Goal: Task Accomplishment & Management: Manage account settings

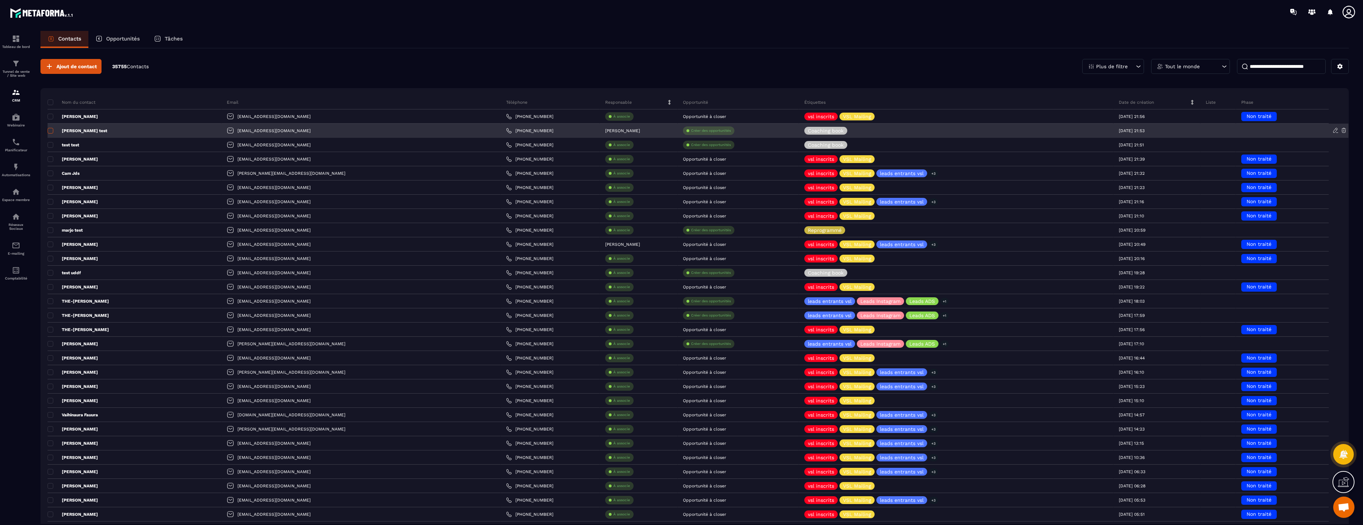
click at [50, 131] on span at bounding box center [51, 131] width 6 height 6
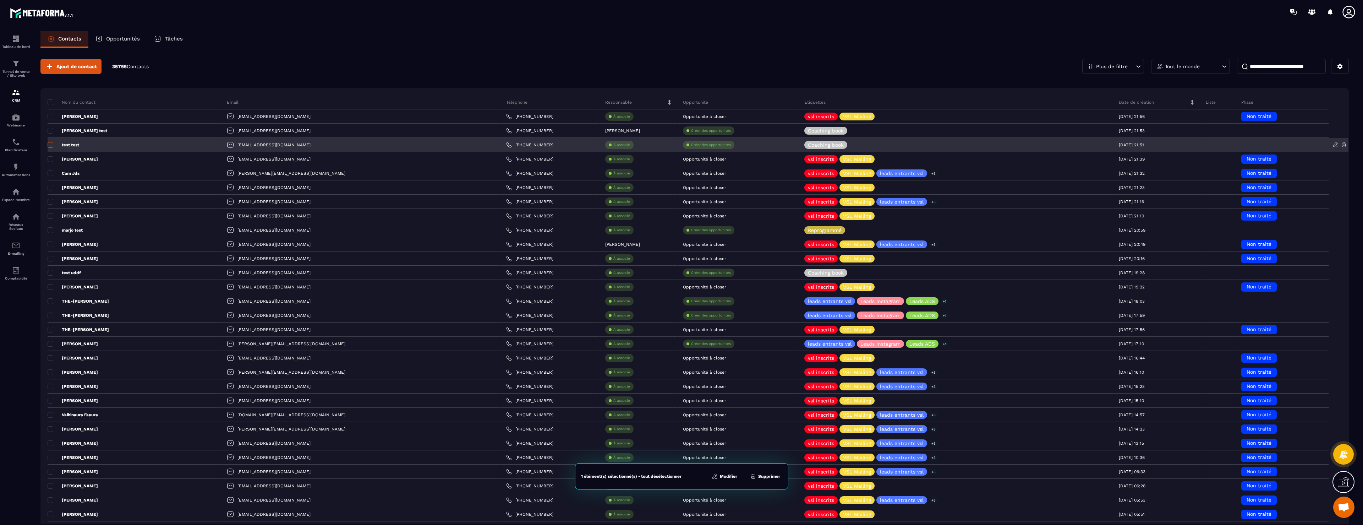
click at [50, 144] on span at bounding box center [51, 145] width 6 height 6
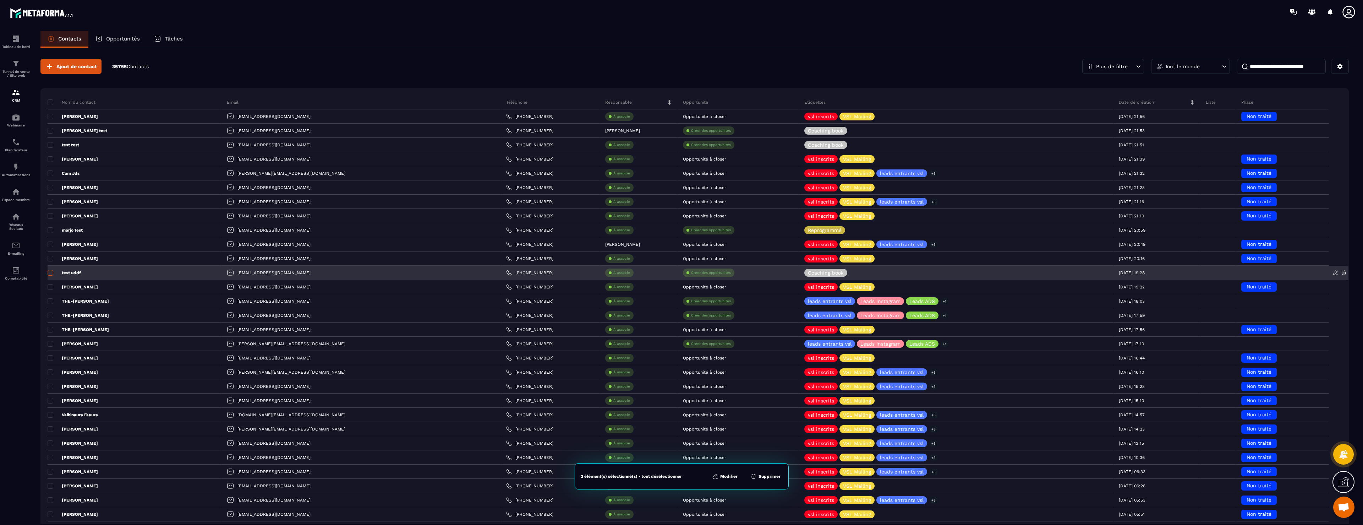
click at [52, 273] on span at bounding box center [51, 273] width 6 height 6
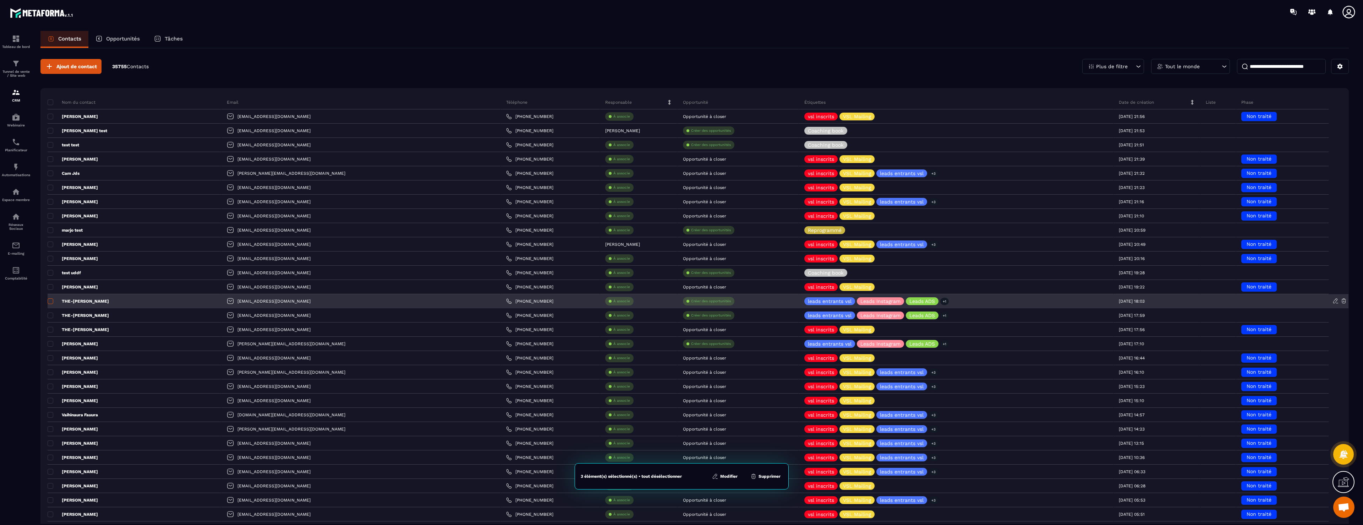
click at [50, 303] on span at bounding box center [51, 301] width 6 height 6
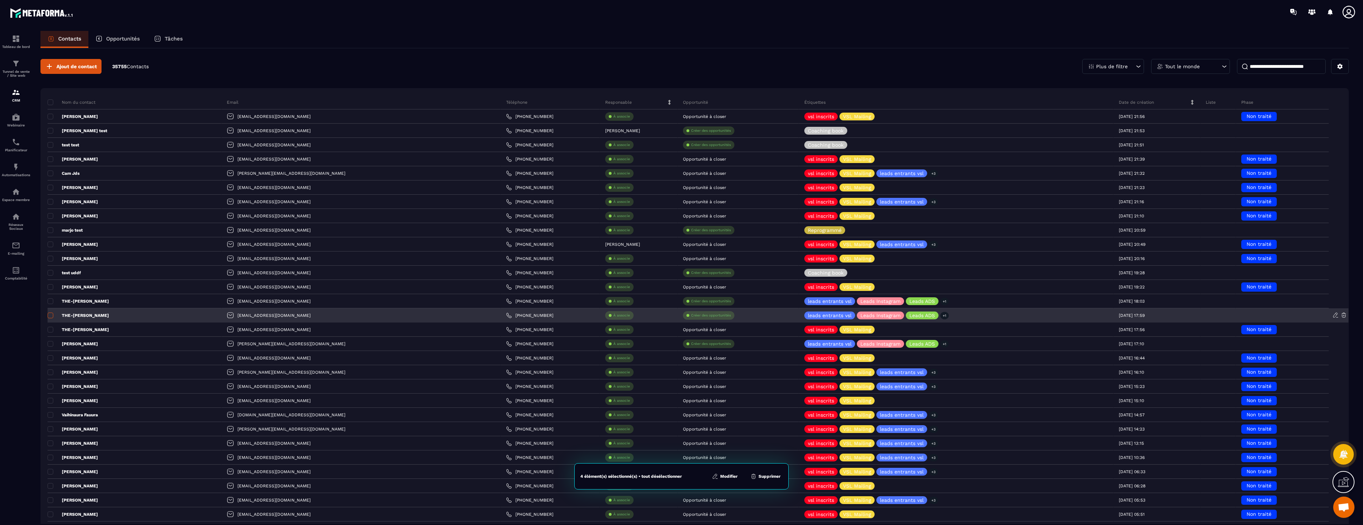
click at [52, 314] on span at bounding box center [51, 315] width 6 height 6
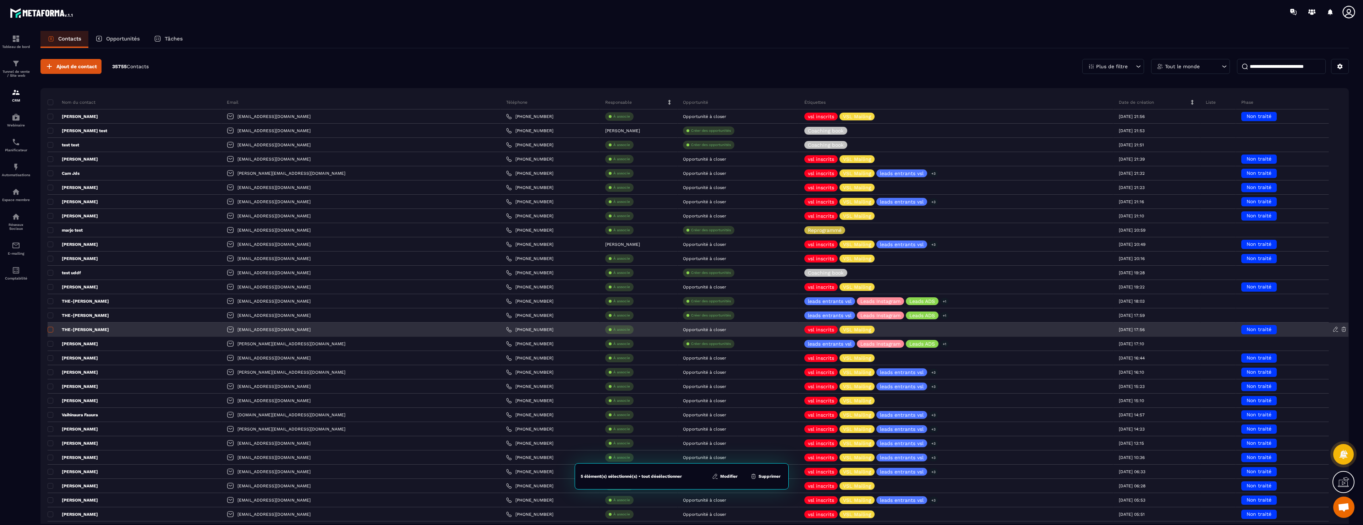
click at [50, 328] on span at bounding box center [51, 330] width 6 height 6
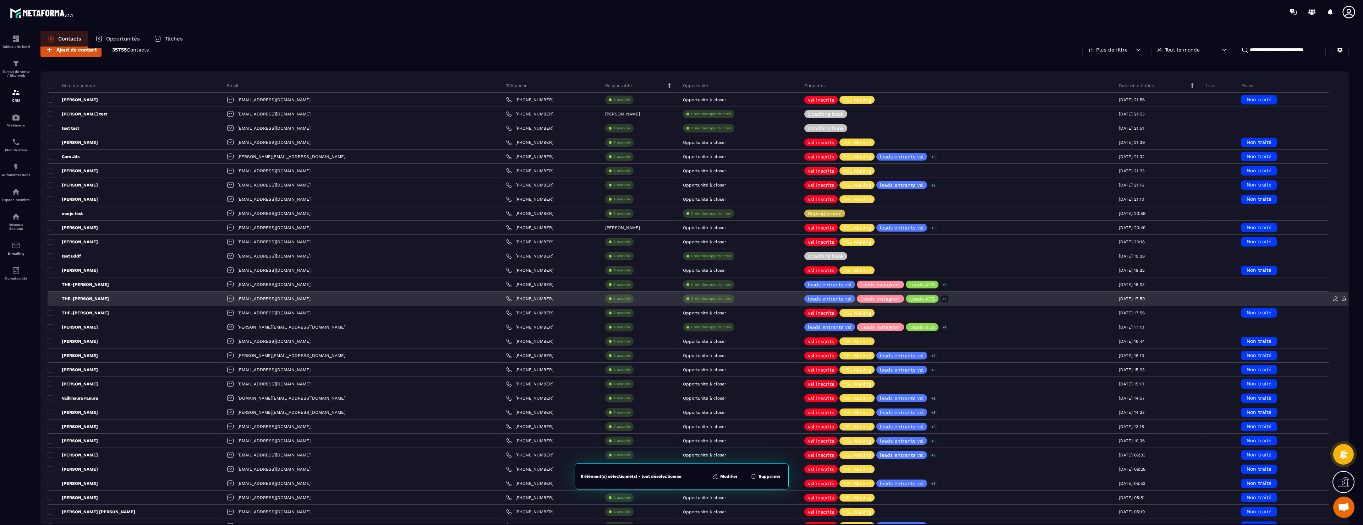
scroll to position [17, 0]
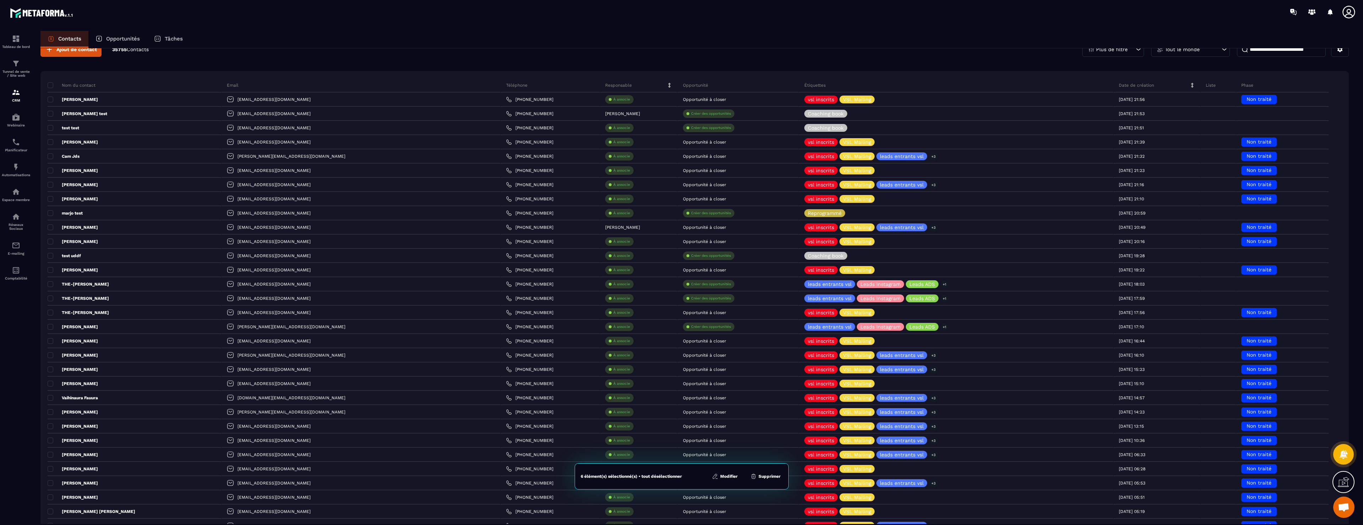
click at [758, 475] on button "Supprimer" at bounding box center [765, 475] width 34 height 7
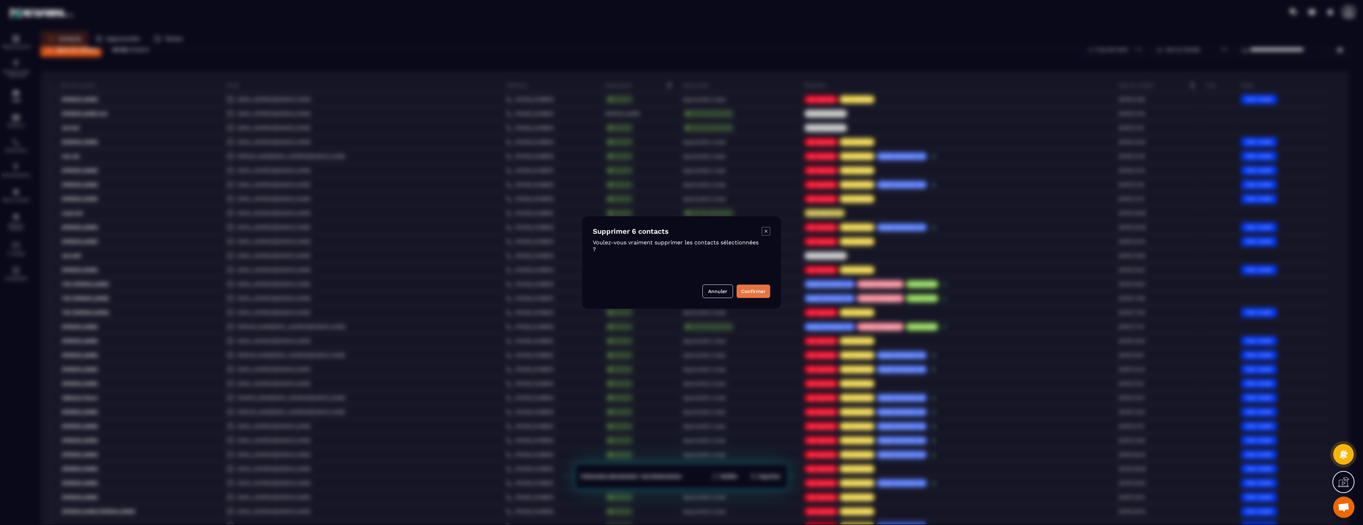
click at [759, 294] on button "Confirmer" at bounding box center [753, 290] width 34 height 13
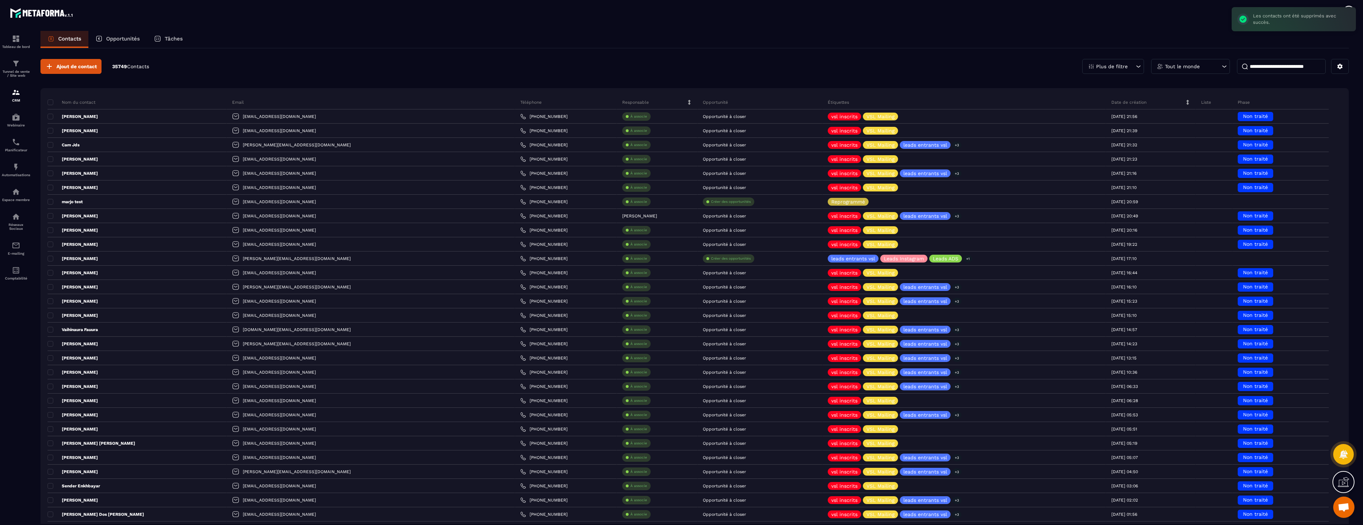
click at [168, 43] on div "Tâches" at bounding box center [168, 39] width 43 height 17
